Goal: Information Seeking & Learning: Learn about a topic

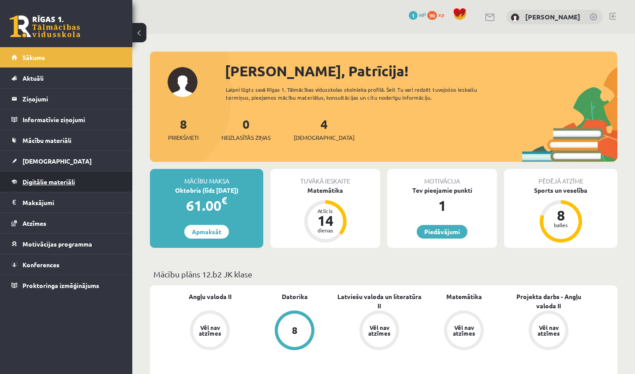
click at [45, 181] on span "Digitālie materiāli" at bounding box center [48, 182] width 52 height 8
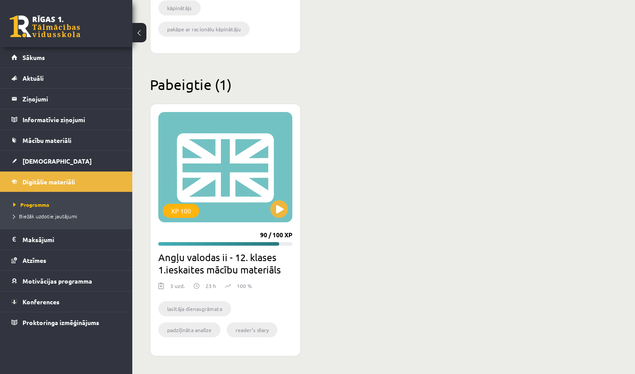
scroll to position [482, 0]
click at [281, 208] on button at bounding box center [279, 209] width 18 height 18
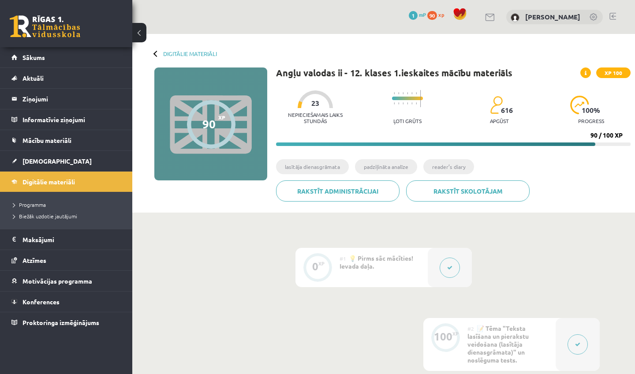
click at [155, 56] on div "Digitālie materiāli" at bounding box center [185, 53] width 63 height 7
click at [155, 50] on div "Digitālie materiāli" at bounding box center [185, 53] width 63 height 7
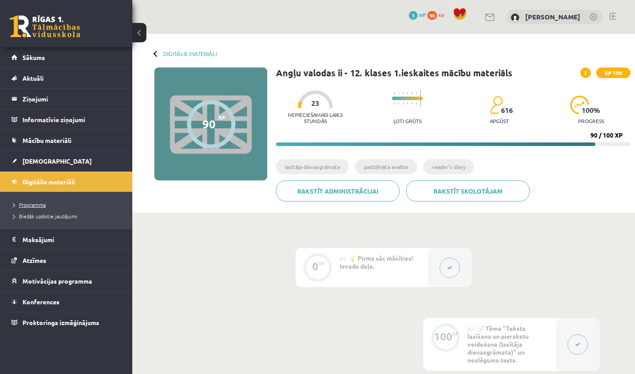
click at [29, 203] on span "Programma" at bounding box center [29, 204] width 33 height 7
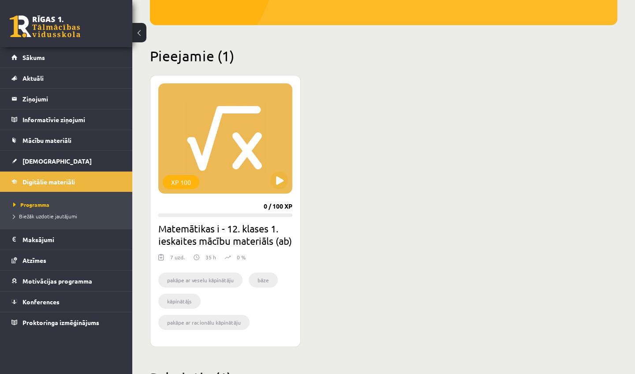
scroll to position [194, 0]
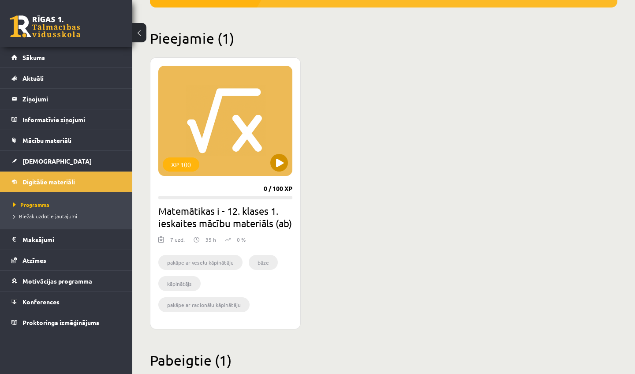
click at [277, 168] on button at bounding box center [279, 163] width 18 height 18
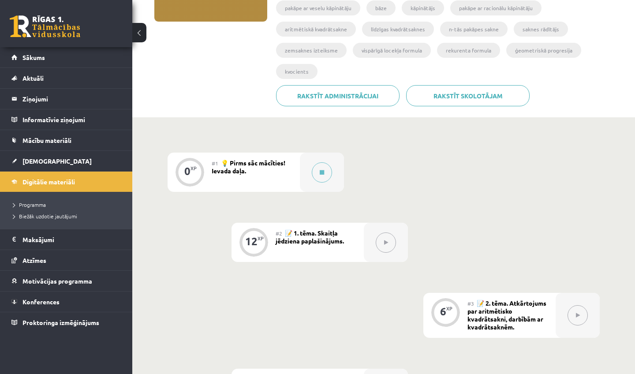
scroll to position [176, 0]
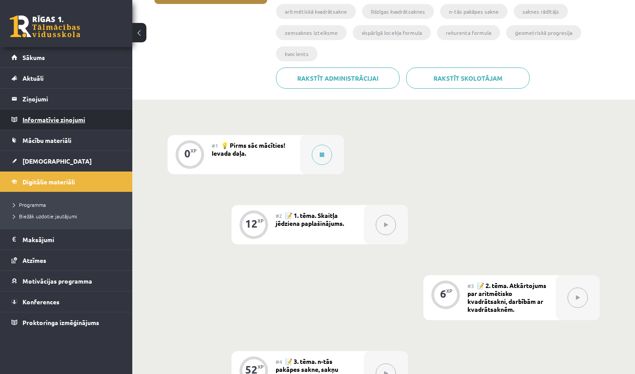
click at [34, 117] on legend "Informatīvie ziņojumi 0" at bounding box center [71, 119] width 99 height 20
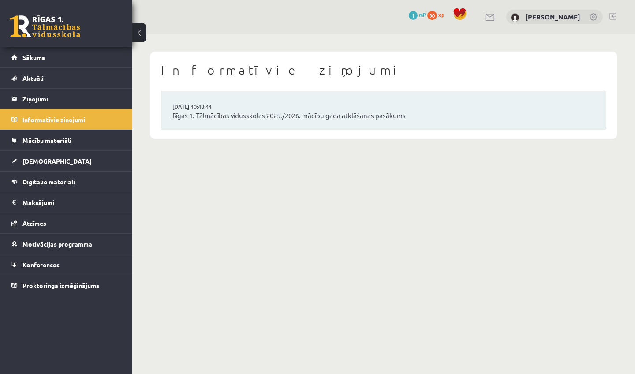
click at [215, 112] on link "Rīgas 1. Tālmācības vidusskolas 2025./2026. mācību gada atklāšanas pasākums" at bounding box center [383, 116] width 423 height 10
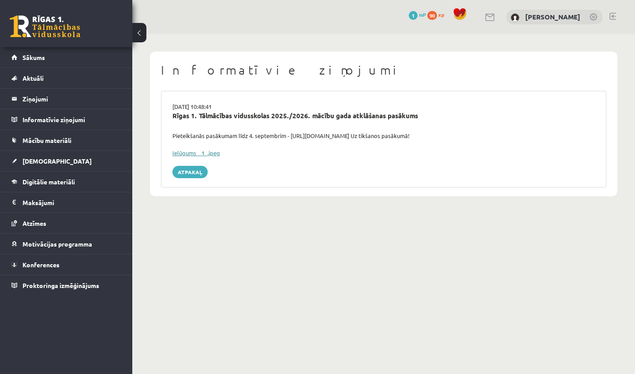
click at [184, 149] on link "Ielūgums__1_.jpeg" at bounding box center [196, 152] width 48 height 7
click at [41, 57] on span "Sākums" at bounding box center [33, 57] width 22 height 8
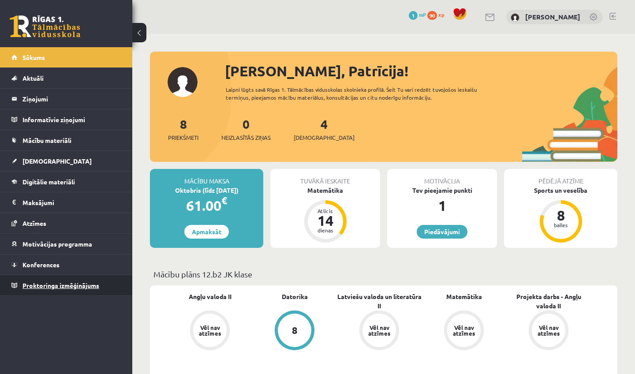
click at [39, 281] on link "Proktoringa izmēģinājums" at bounding box center [66, 285] width 110 height 20
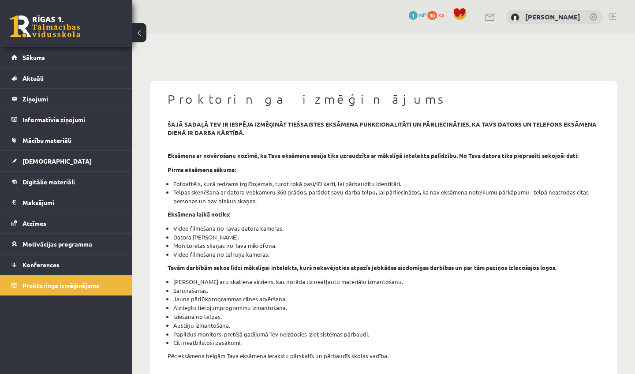
scroll to position [18, 0]
